Goal: Transaction & Acquisition: Purchase product/service

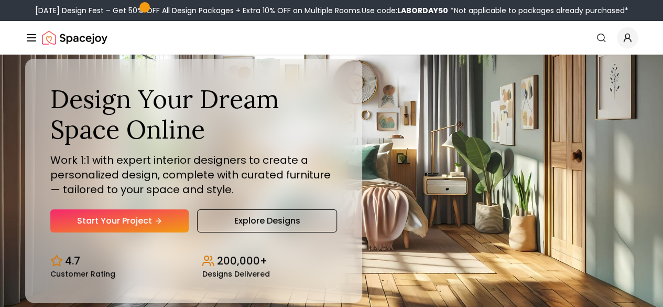
click at [0, 0] on link "AI Design" at bounding box center [0, 0] width 0 height 0
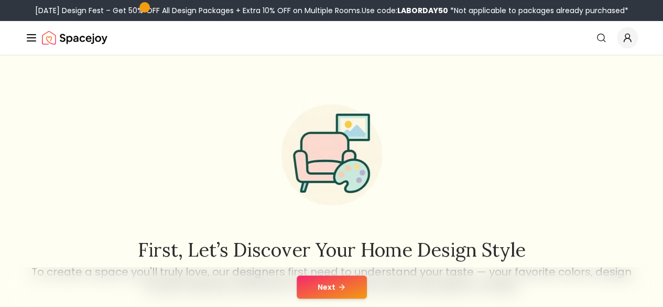
click at [326, 289] on button "Next" at bounding box center [332, 286] width 70 height 23
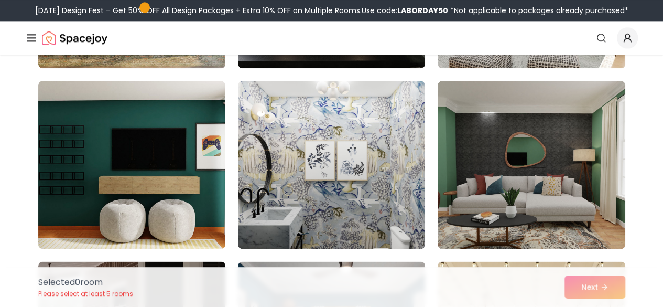
scroll to position [604, 0]
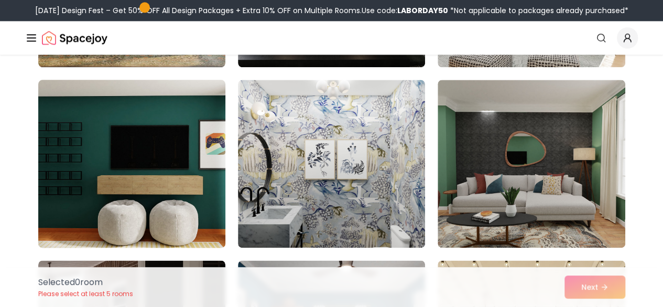
click at [90, 157] on img at bounding box center [132, 163] width 197 height 176
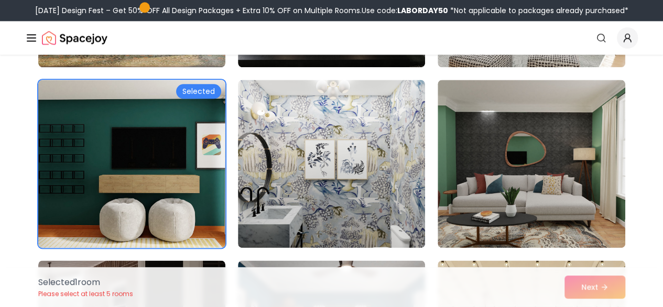
click at [585, 289] on div "Selected 1 room Please select at least 5 rooms Next" at bounding box center [332, 287] width 604 height 40
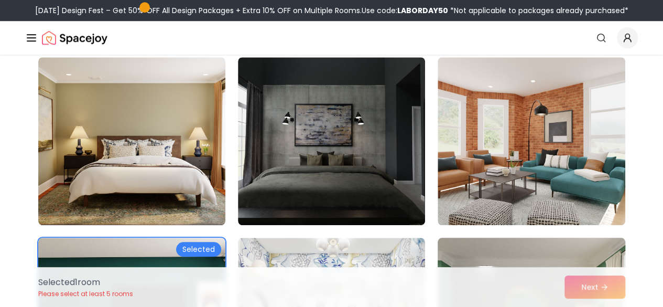
scroll to position [440, 0]
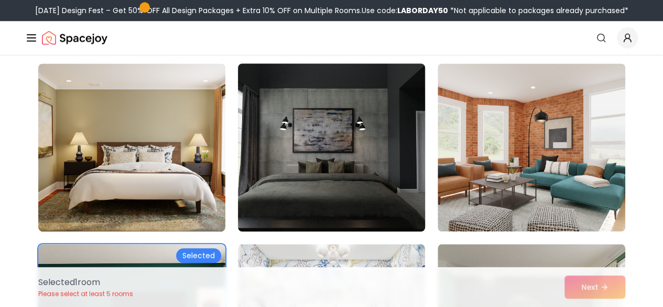
click at [390, 179] on img at bounding box center [331, 147] width 197 height 176
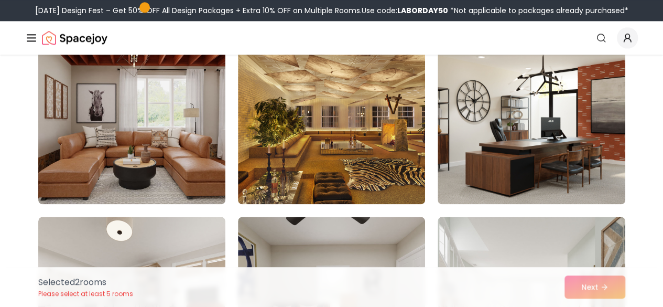
scroll to position [2631, 0]
click at [328, 170] on img at bounding box center [331, 121] width 187 height 168
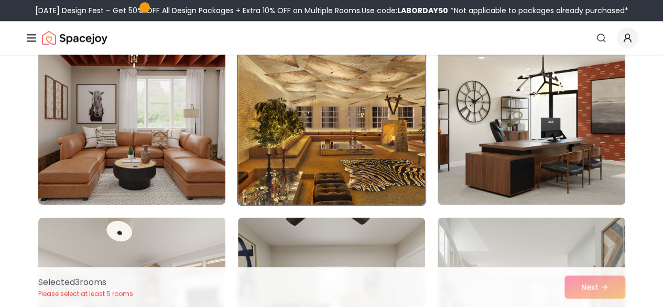
click at [587, 288] on div "Selected 3 room s Please select at least 5 rooms Next" at bounding box center [332, 287] width 604 height 40
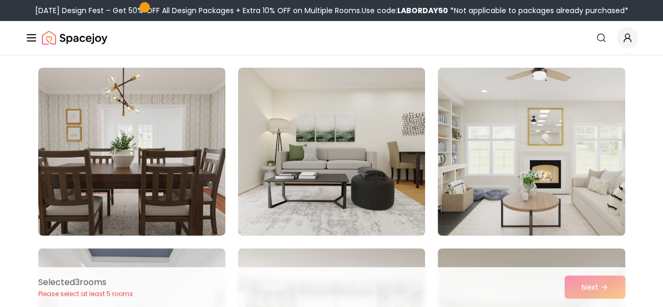
scroll to position [0, 0]
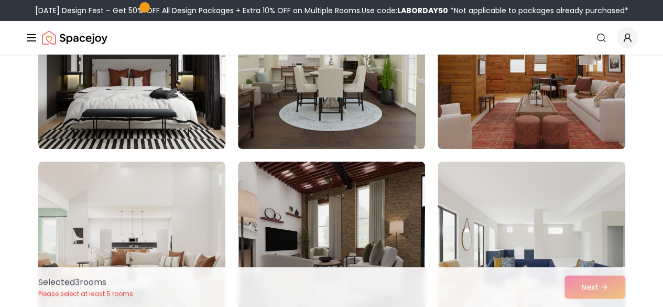
click at [184, 129] on img at bounding box center [132, 65] width 197 height 176
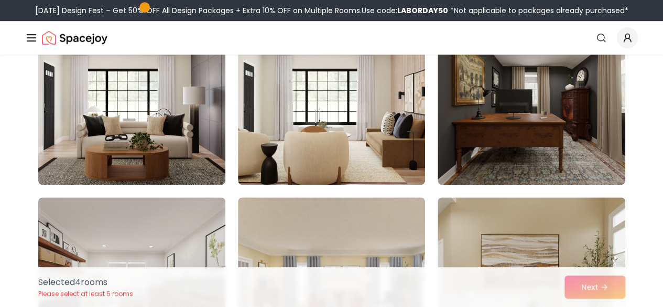
scroll to position [4272, 0]
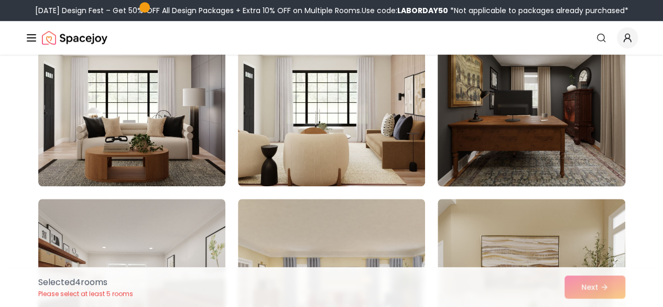
click at [556, 100] on img at bounding box center [531, 102] width 197 height 176
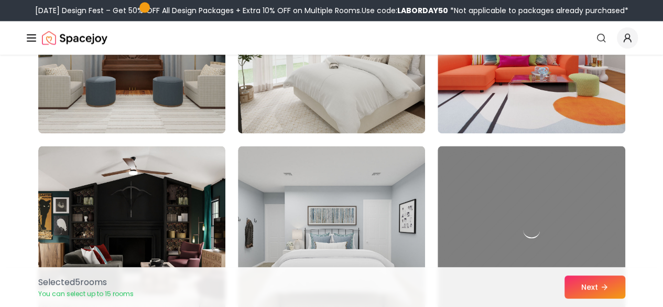
scroll to position [4720, 0]
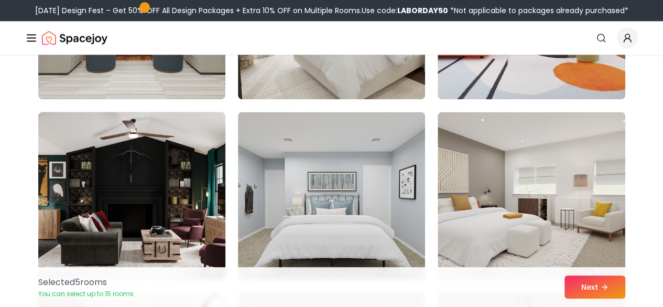
click at [186, 183] on img at bounding box center [132, 195] width 197 height 176
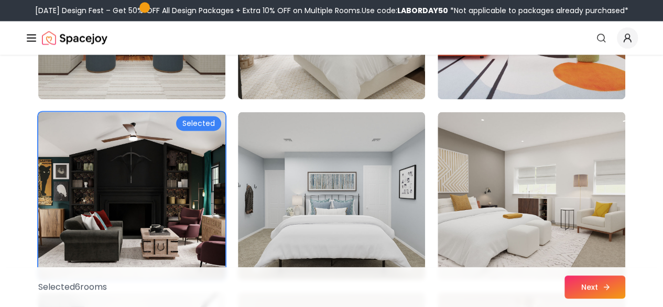
click at [601, 287] on button "Next" at bounding box center [595, 286] width 61 height 23
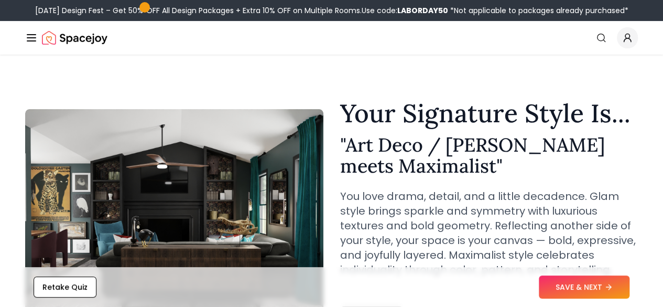
click at [635, 282] on div "Retake Quiz SAVE & NEXT" at bounding box center [331, 287] width 646 height 40
click at [608, 288] on icon at bounding box center [611, 287] width 8 height 8
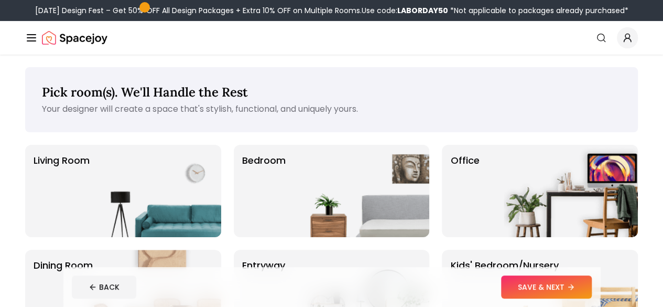
click at [317, 193] on img at bounding box center [362, 191] width 134 height 92
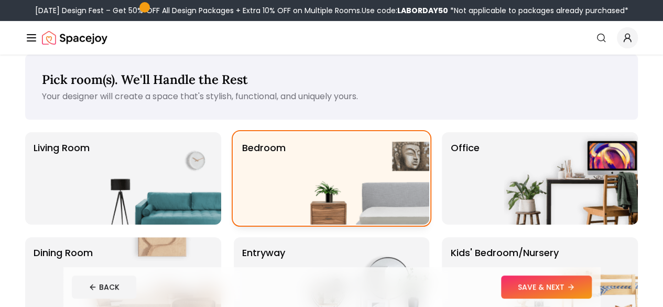
scroll to position [11, 0]
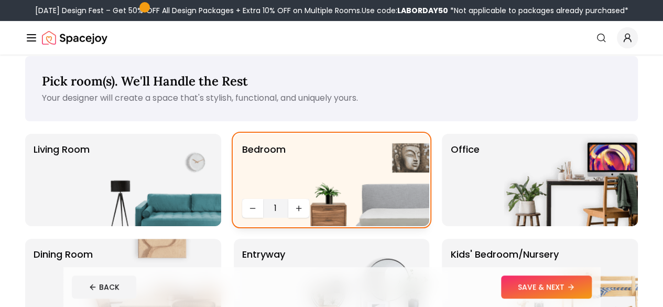
click at [584, 192] on img at bounding box center [571, 180] width 134 height 92
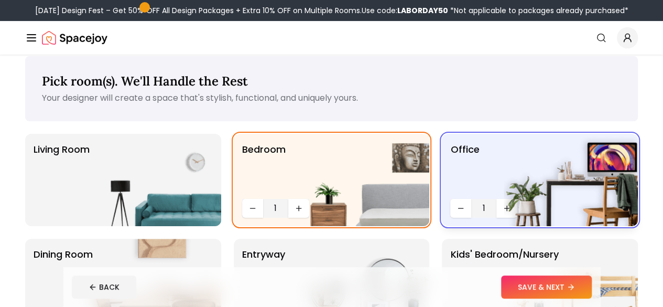
click at [181, 219] on img at bounding box center [154, 180] width 134 height 92
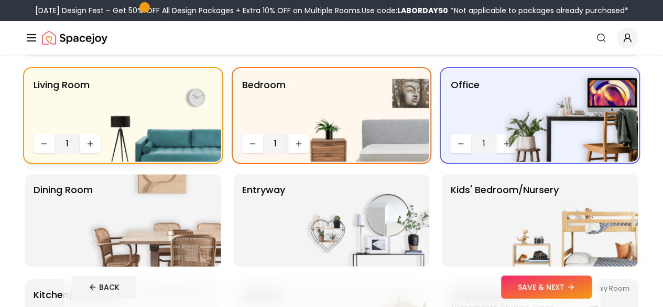
scroll to position [90, 0]
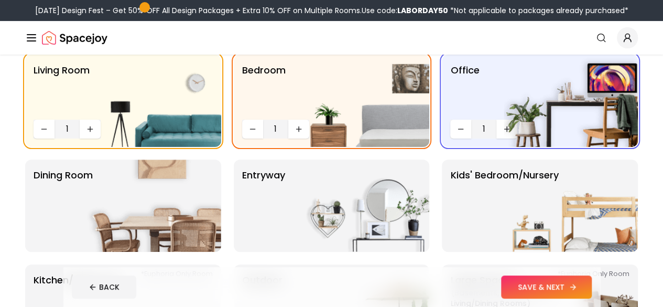
click at [592, 287] on button "SAVE & NEXT" at bounding box center [546, 286] width 91 height 23
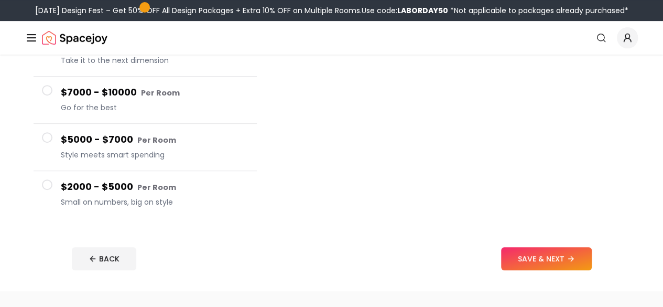
scroll to position [197, 0]
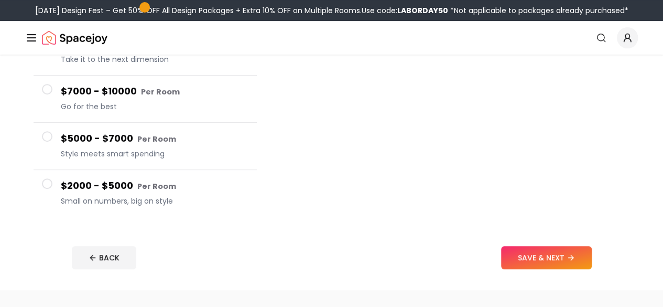
click at [70, 178] on h4 "$2000 - $5000 Per Room" at bounding box center [155, 185] width 188 height 15
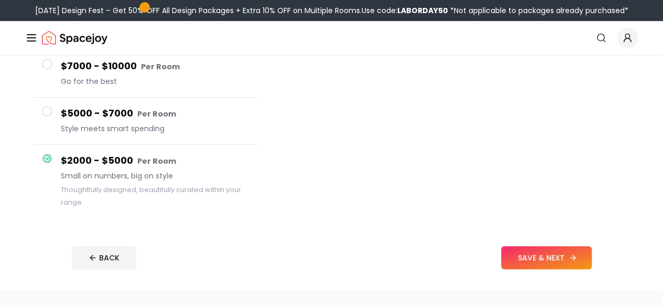
click at [588, 261] on button "SAVE & NEXT" at bounding box center [546, 257] width 91 height 23
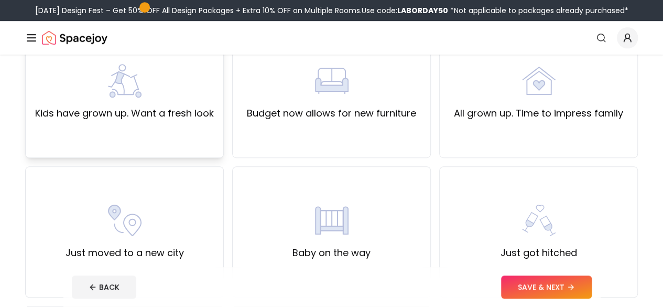
click at [44, 110] on label "Kids have grown up. Want a fresh look" at bounding box center [124, 113] width 179 height 15
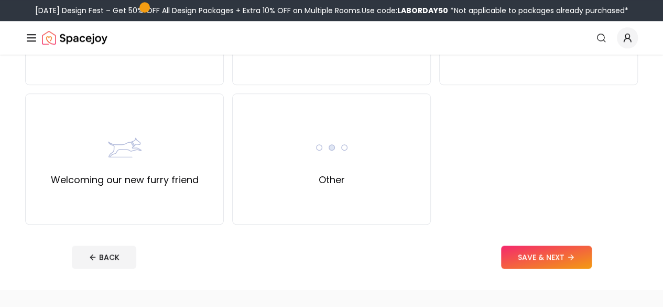
scroll to position [480, 0]
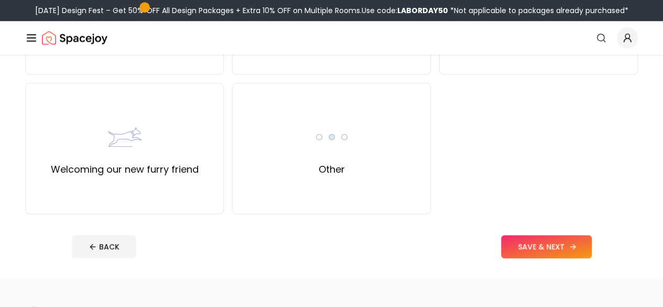
click at [592, 245] on button "SAVE & NEXT" at bounding box center [546, 246] width 91 height 23
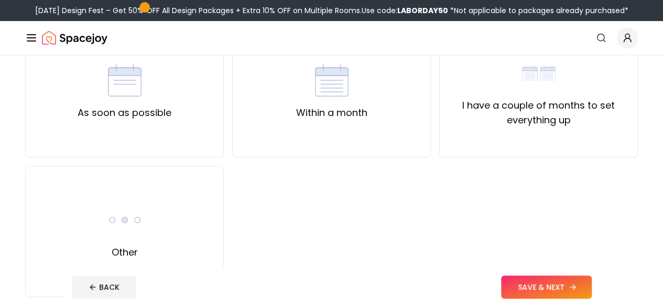
scroll to position [121, 0]
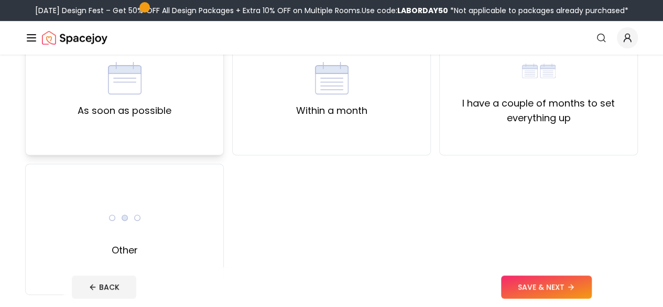
click at [58, 118] on div "As soon as possible" at bounding box center [124, 89] width 199 height 131
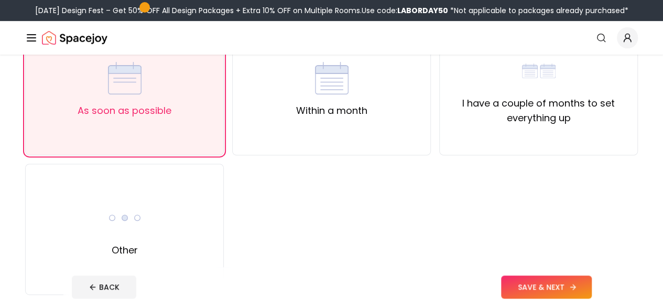
click at [592, 284] on button "SAVE & NEXT" at bounding box center [546, 286] width 91 height 23
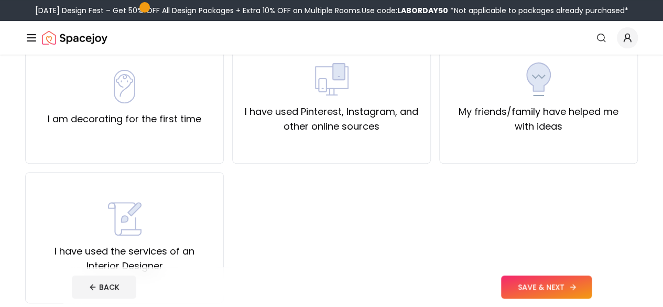
scroll to position [111, 0]
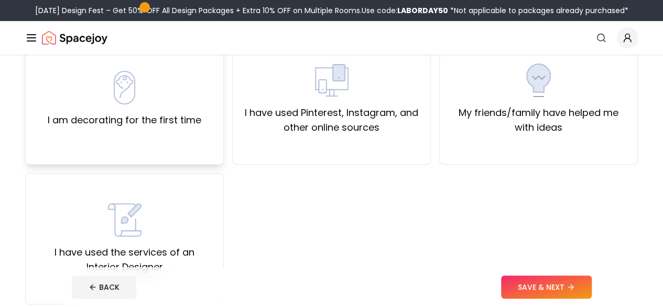
click at [55, 120] on label "I am decorating for the first time" at bounding box center [125, 120] width 154 height 15
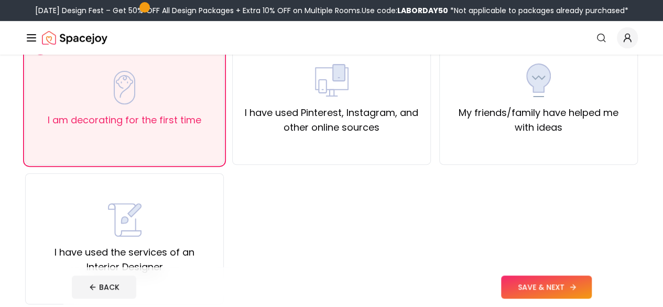
click at [588, 293] on button "SAVE & NEXT" at bounding box center [546, 286] width 91 height 23
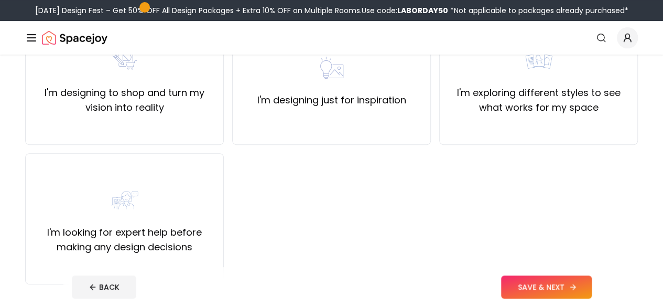
scroll to position [131, 0]
click at [296, 121] on div "I'm designing just for inspiration" at bounding box center [331, 79] width 199 height 131
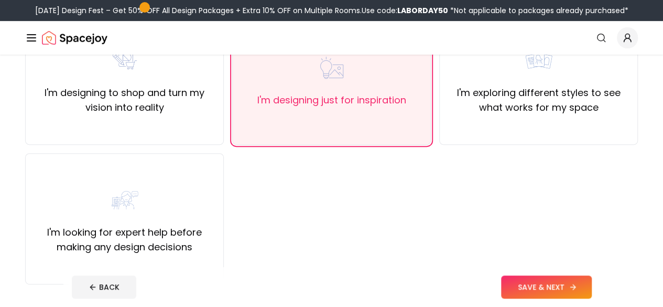
click at [592, 290] on button "SAVE & NEXT" at bounding box center [546, 286] width 91 height 23
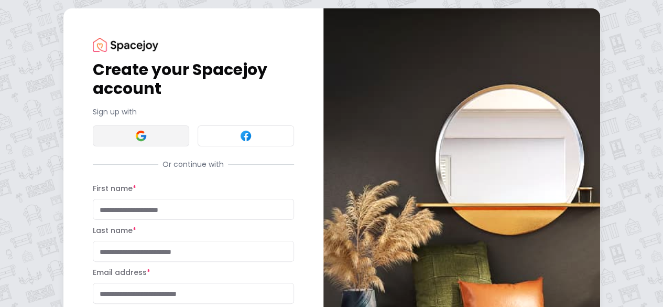
click at [93, 127] on button at bounding box center [141, 135] width 96 height 21
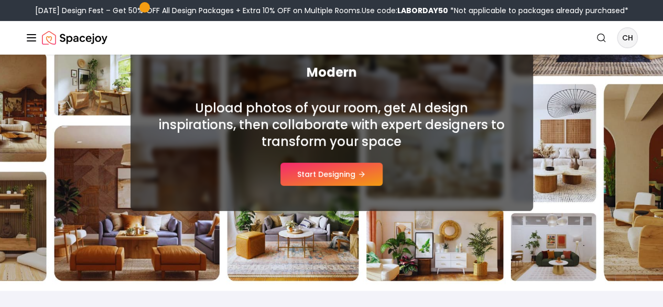
scroll to position [132, 0]
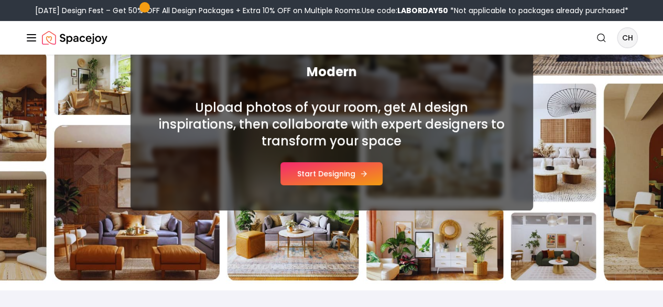
click at [303, 185] on button "Start Designing" at bounding box center [331, 173] width 102 height 23
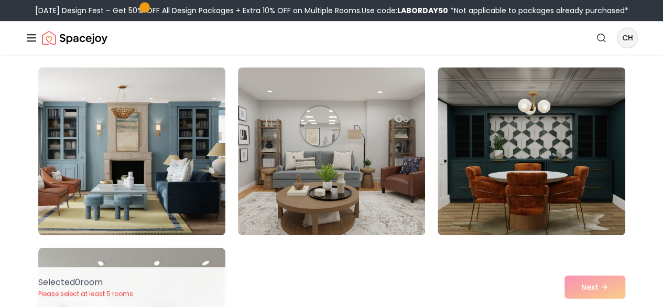
scroll to position [443, 0]
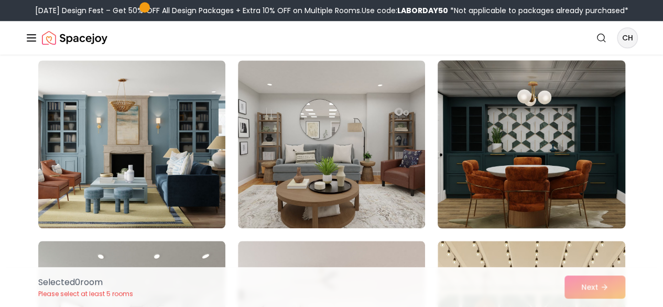
click at [588, 210] on img at bounding box center [531, 144] width 197 height 176
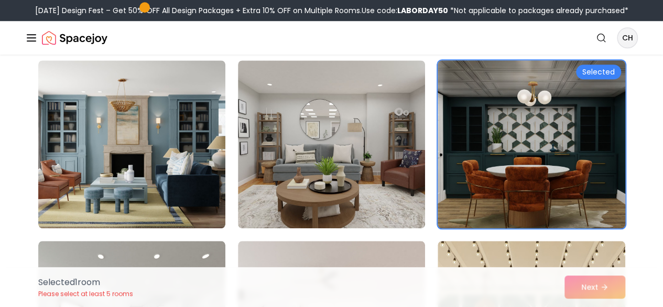
click at [296, 166] on img at bounding box center [331, 144] width 187 height 168
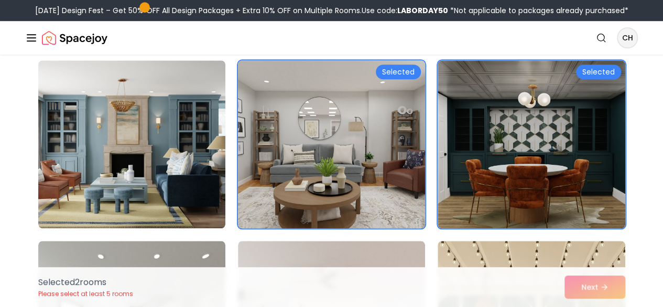
click at [153, 189] on img at bounding box center [131, 144] width 187 height 168
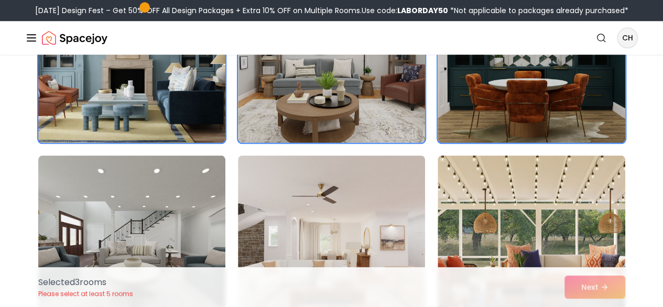
scroll to position [530, 0]
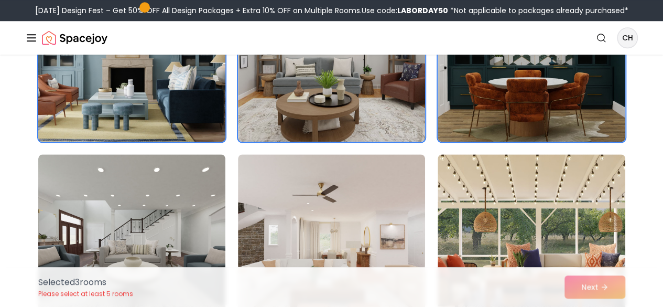
click at [148, 216] on img at bounding box center [131, 238] width 187 height 168
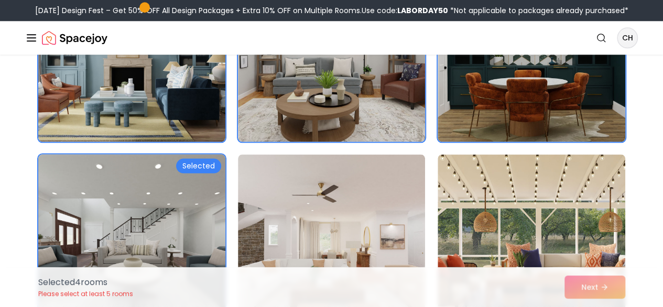
click at [504, 222] on img at bounding box center [531, 238] width 187 height 168
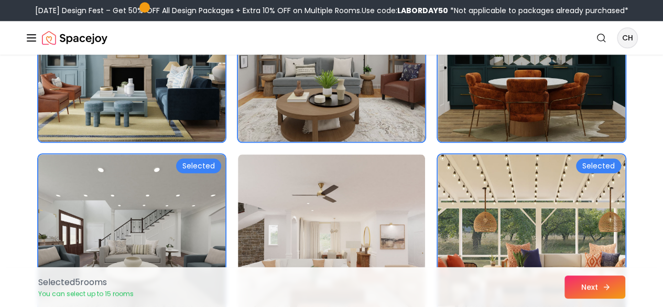
click at [602, 275] on button "Next" at bounding box center [595, 286] width 61 height 23
